Goal: Information Seeking & Learning: Learn about a topic

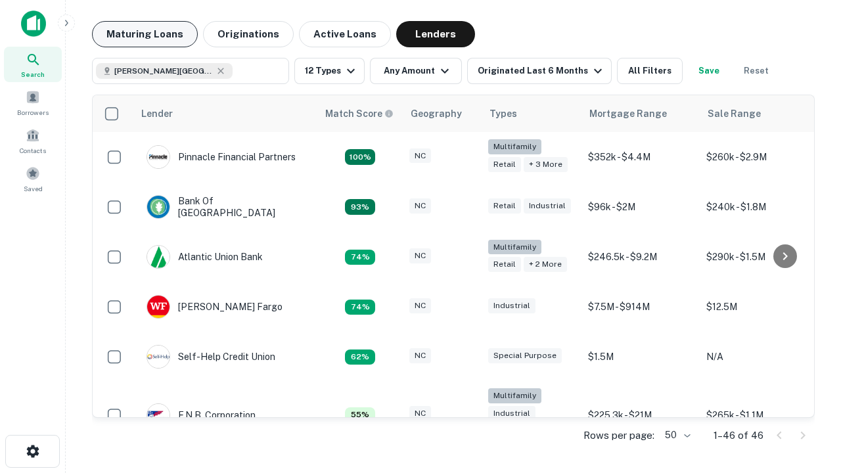
click at [145, 34] on button "Maturing Loans" at bounding box center [145, 34] width 106 height 26
